Goal: Check status: Check status

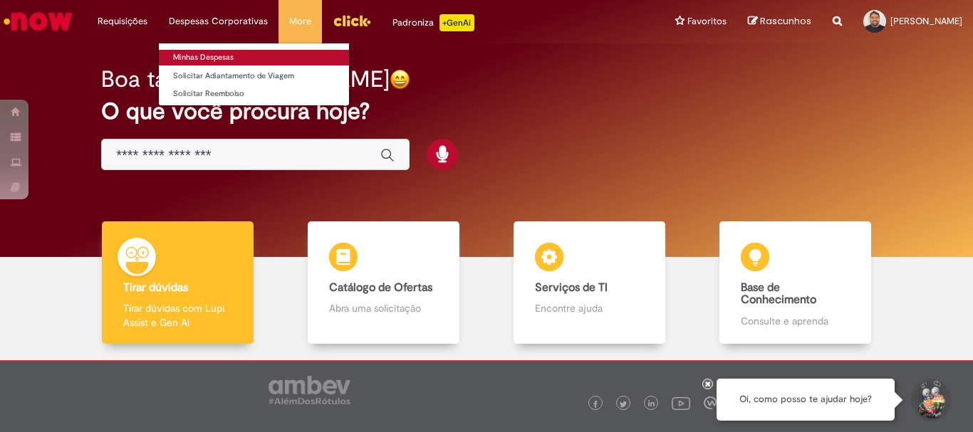
click at [218, 57] on link "Minhas Despesas" at bounding box center [254, 58] width 190 height 16
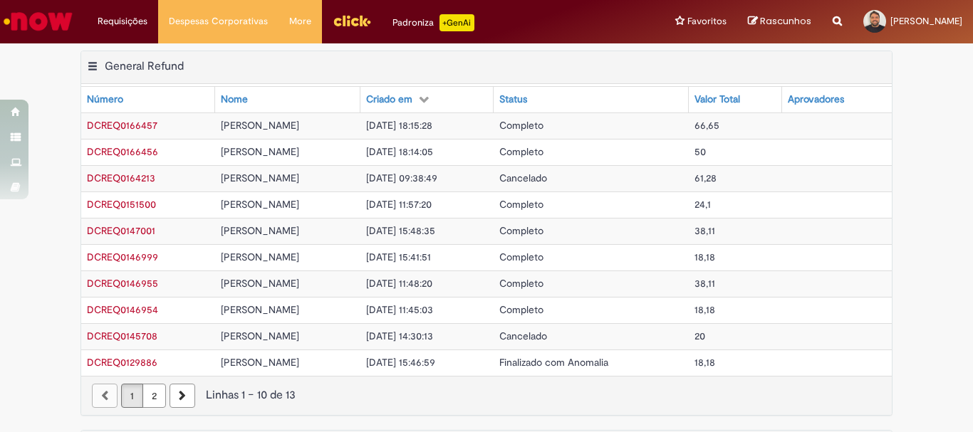
click at [544, 205] on span "Completo" at bounding box center [521, 204] width 44 height 13
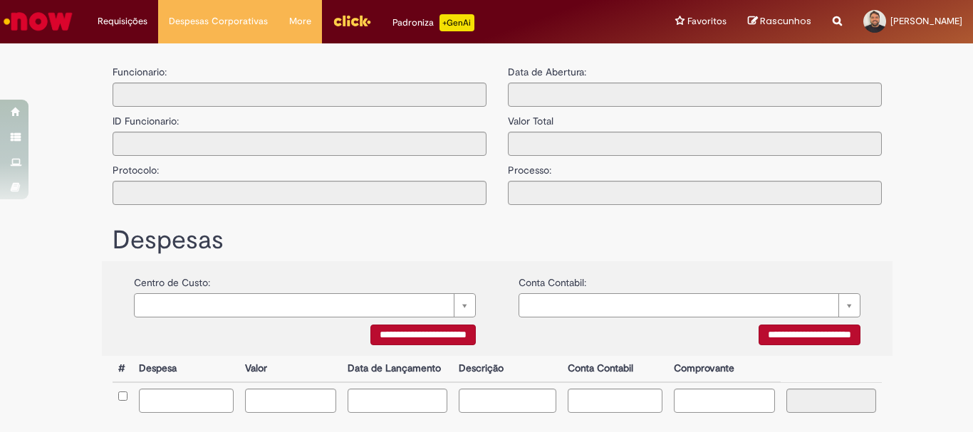
type input "**********"
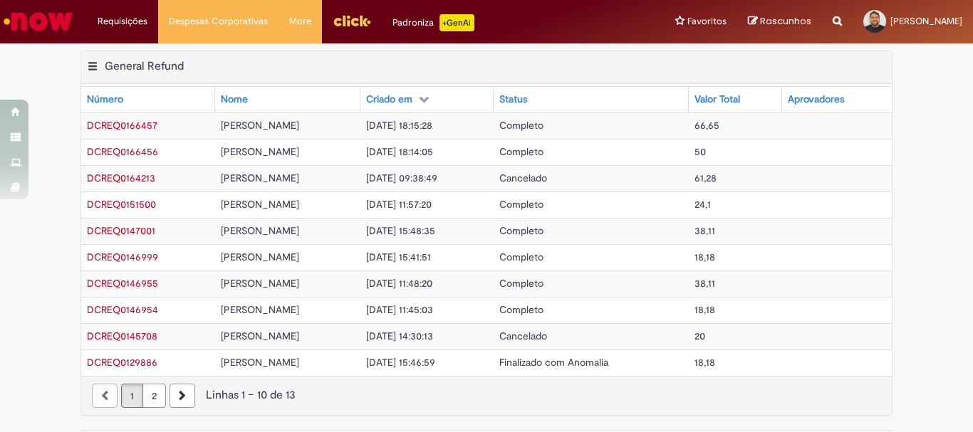
click at [544, 151] on span "Completo" at bounding box center [521, 151] width 44 height 13
click at [544, 128] on span "Completo" at bounding box center [521, 125] width 44 height 13
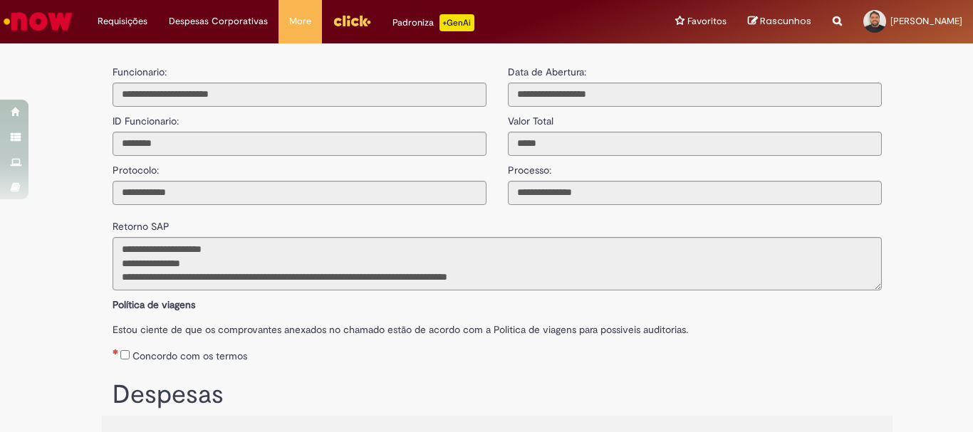
scroll to position [172, 0]
